Goal: Information Seeking & Learning: Learn about a topic

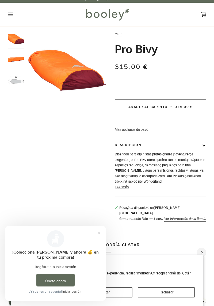
click at [123, 190] on font "Leer más" at bounding box center [122, 187] width 14 height 5
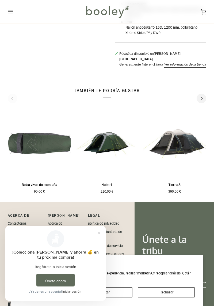
scroll to position [320, 0]
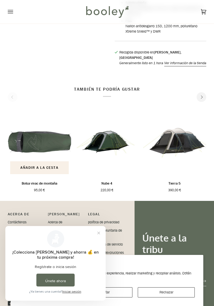
click at [52, 148] on img "Bolsa vivac de montaña" at bounding box center [39, 141] width 63 height 70
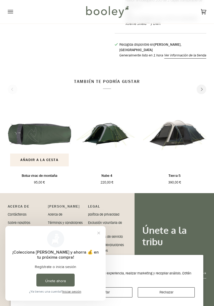
scroll to position [337, 0]
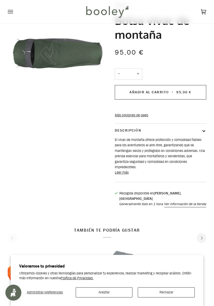
click at [123, 175] on font "Leer más" at bounding box center [122, 172] width 14 height 5
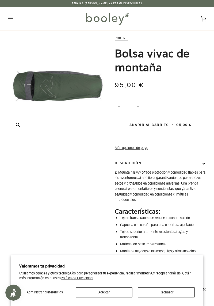
click at [13, 123] on button "Zoom" at bounding box center [17, 124] width 9 height 9
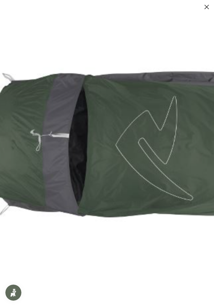
click at [205, 68] on img at bounding box center [200, 141] width 484 height 484
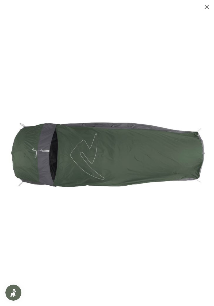
click at [208, 5] on button at bounding box center [202, 7] width 16 height 7
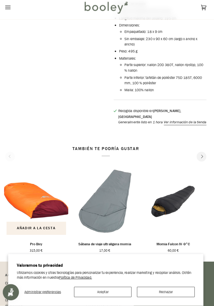
click at [43, 213] on img "Pro Bivy" at bounding box center [38, 203] width 63 height 70
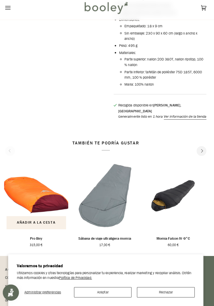
scroll to position [335, 0]
